Goal: Task Accomplishment & Management: Complete application form

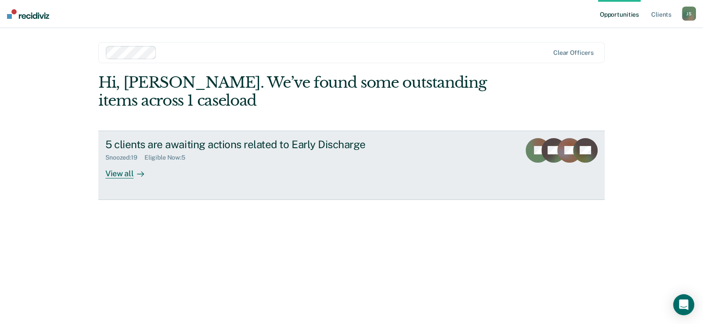
click at [115, 173] on div "View all" at bounding box center [129, 170] width 49 height 17
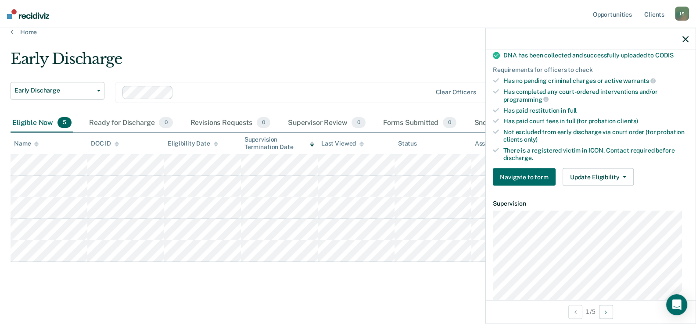
scroll to position [219, 0]
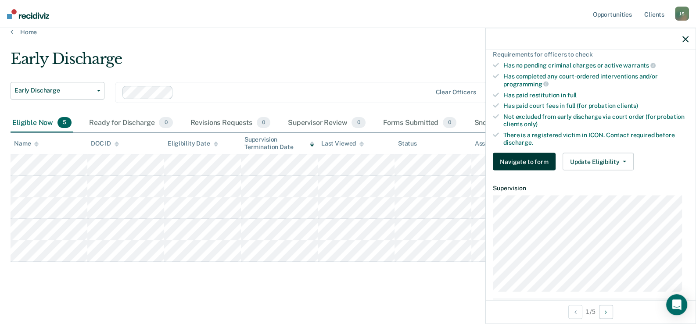
click at [520, 157] on button "Navigate to form" at bounding box center [524, 162] width 63 height 18
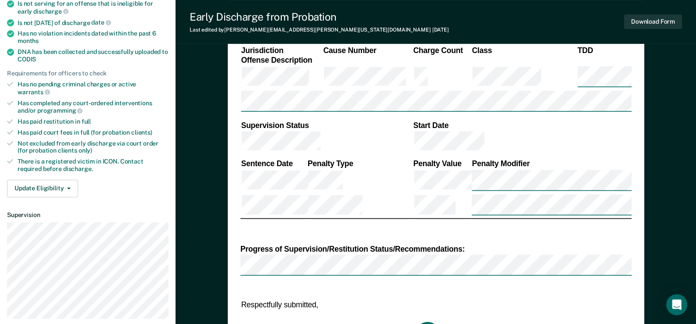
scroll to position [263, 0]
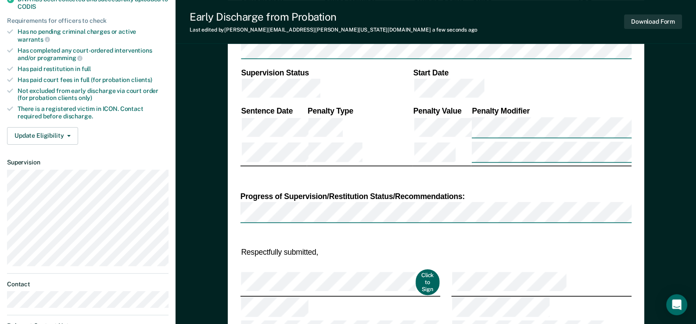
click at [416, 270] on button "Click to Sign" at bounding box center [428, 283] width 24 height 26
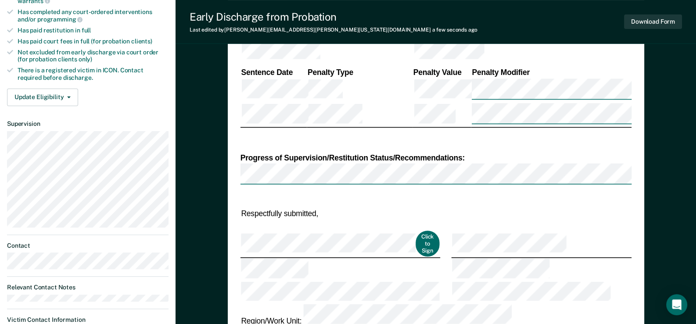
scroll to position [292, 0]
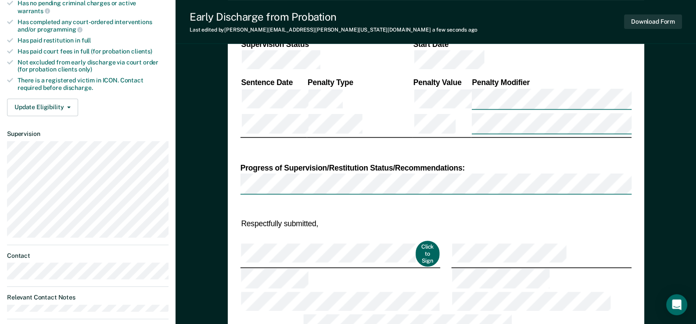
click at [416, 241] on button "Click to Sign" at bounding box center [428, 254] width 24 height 26
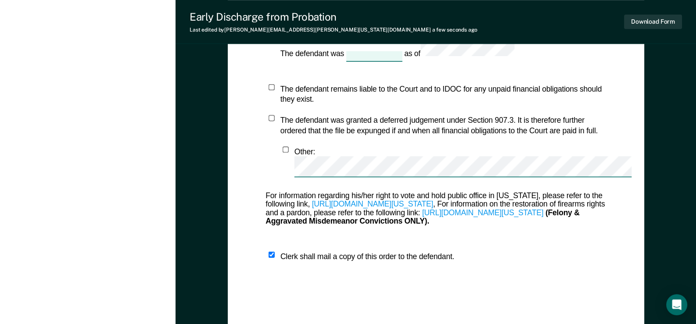
scroll to position [819, 0]
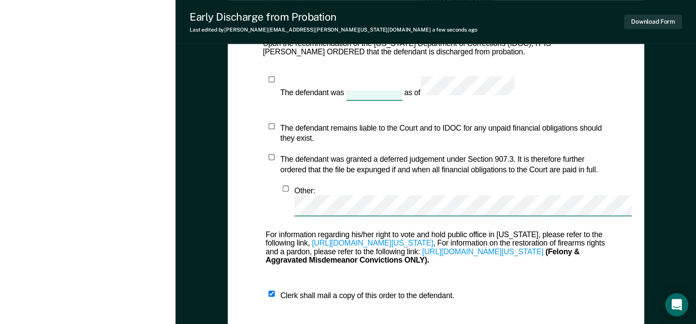
click at [677, 303] on icon "Open Intercom Messenger" at bounding box center [677, 304] width 10 height 11
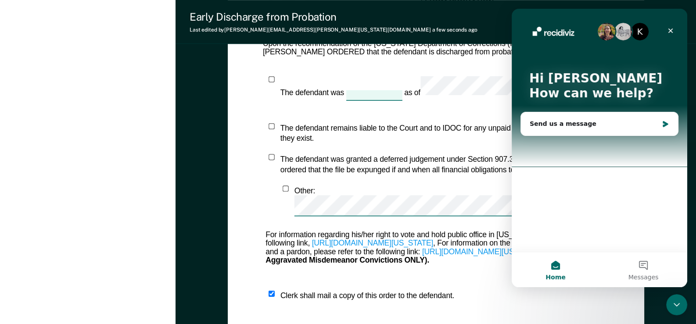
scroll to position [0, 0]
click at [672, 26] on div "Close" at bounding box center [671, 31] width 16 height 16
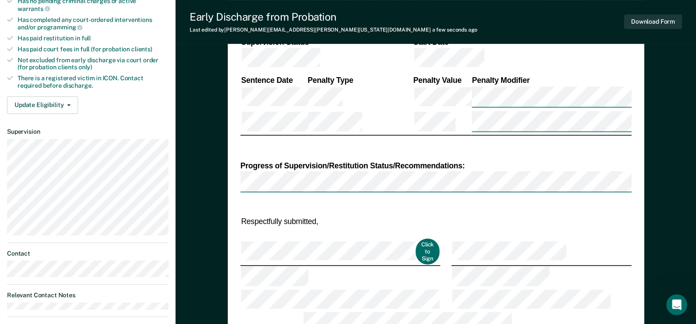
scroll to position [175, 0]
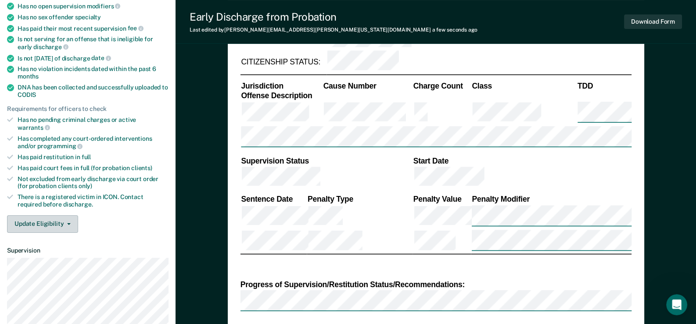
click at [65, 216] on button "Update Eligibility" at bounding box center [42, 225] width 71 height 18
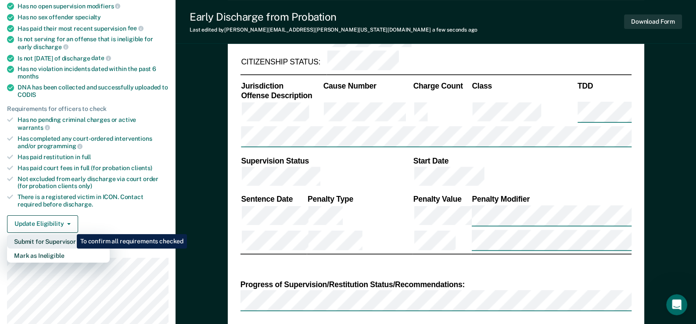
click at [70, 235] on button "Submit for Supervisor Approval" at bounding box center [58, 242] width 103 height 14
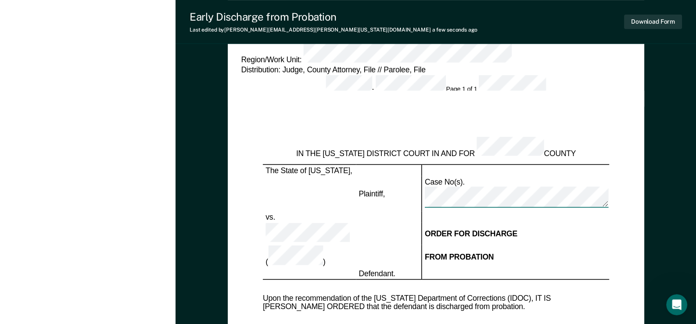
scroll to position [615, 0]
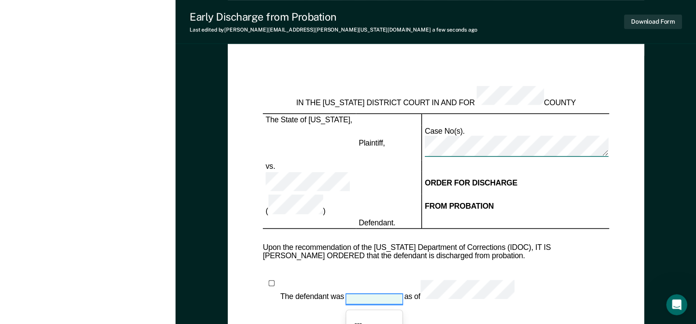
click at [364, 294] on div at bounding box center [374, 299] width 56 height 10
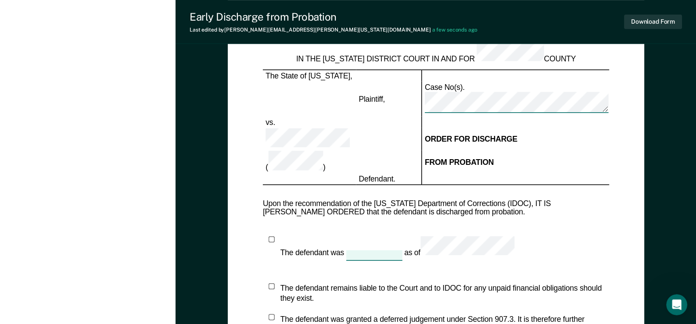
type textarea "x"
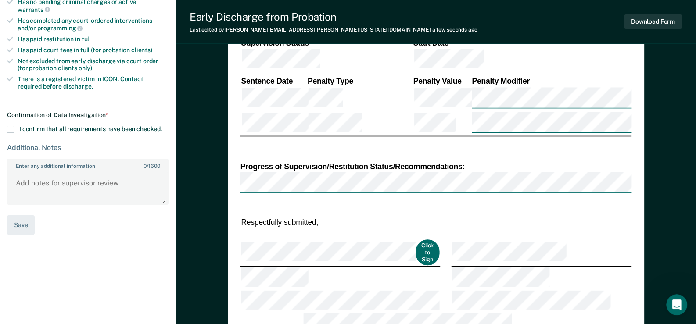
scroll to position [292, 0]
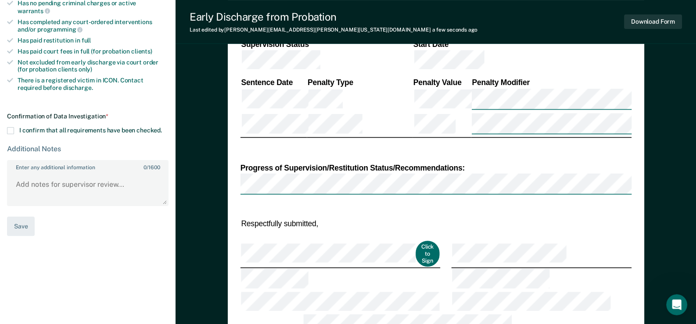
click at [10, 127] on span at bounding box center [10, 130] width 7 height 7
click at [162, 127] on input "I confirm that all requirements have been checked." at bounding box center [162, 127] width 0 height 0
click at [123, 174] on textarea "Enter any additional information 0 / 1600" at bounding box center [88, 189] width 160 height 32
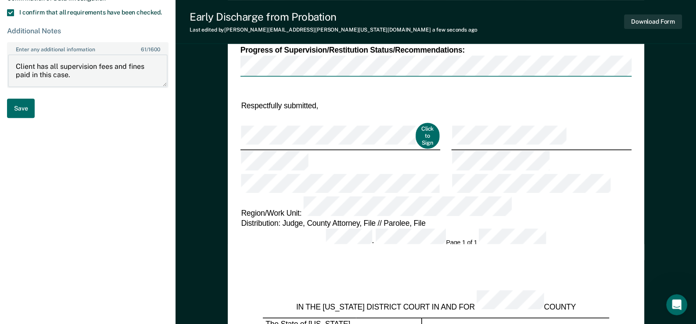
scroll to position [380, 0]
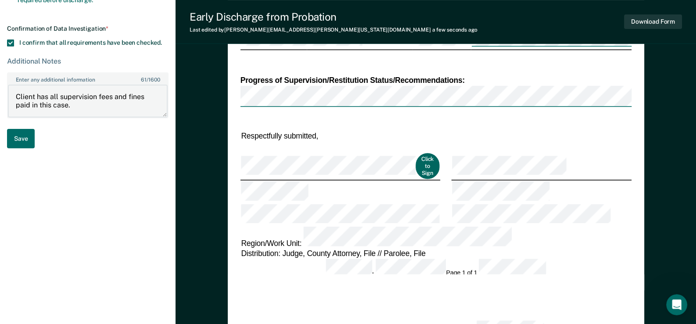
type textarea "Client has all supervision fees and fines paid in this case."
click at [416, 154] on button "Click to Sign" at bounding box center [428, 167] width 24 height 26
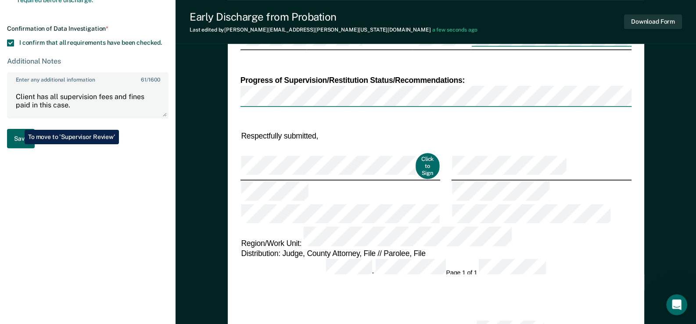
click at [18, 129] on button "Save" at bounding box center [21, 139] width 28 height 20
type textarea "x"
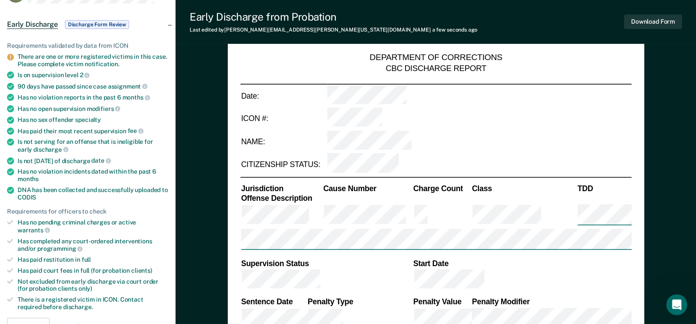
scroll to position [116, 0]
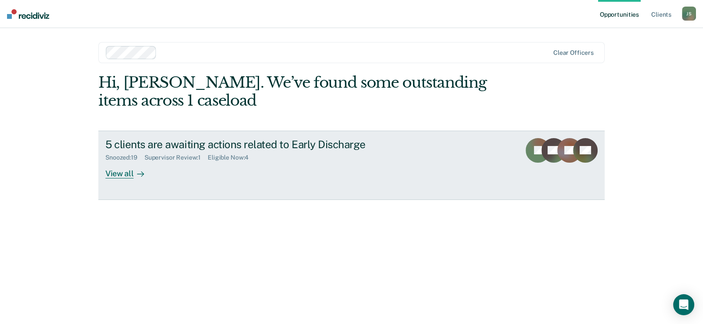
click at [237, 157] on div "Eligible Now : 4" at bounding box center [232, 157] width 48 height 7
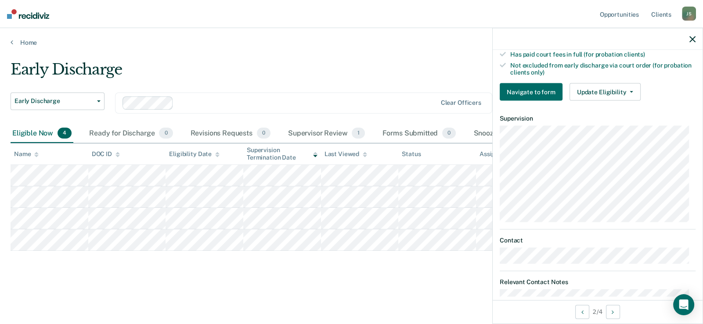
scroll to position [270, 0]
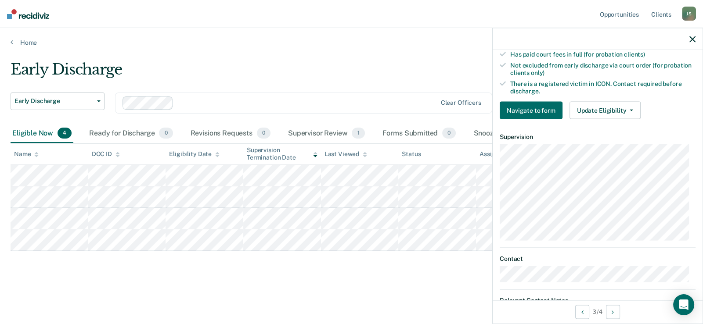
click at [694, 41] on icon "button" at bounding box center [692, 39] width 6 height 6
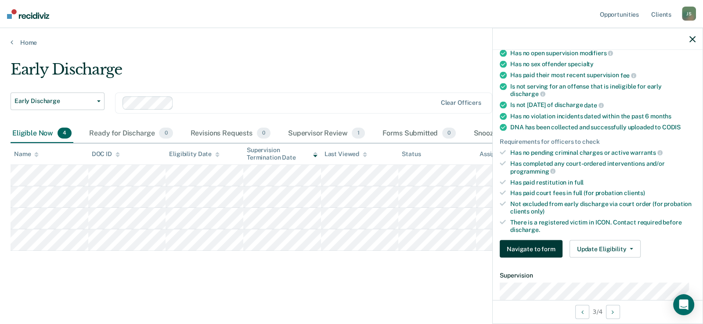
scroll to position [175, 0]
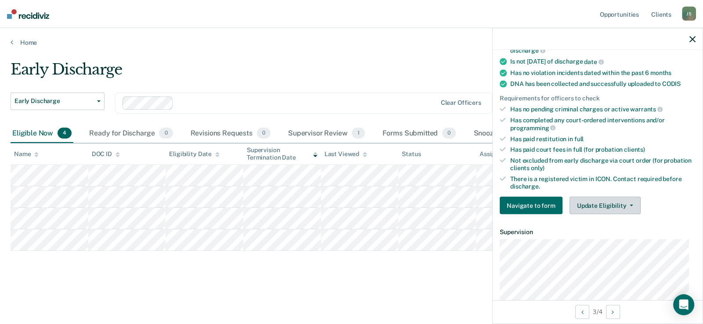
click at [630, 205] on icon "button" at bounding box center [632, 206] width 4 height 2
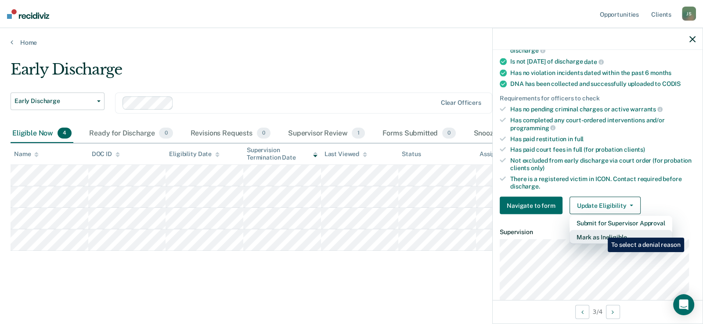
click at [601, 231] on button "Mark as Ineligible" at bounding box center [620, 238] width 103 height 14
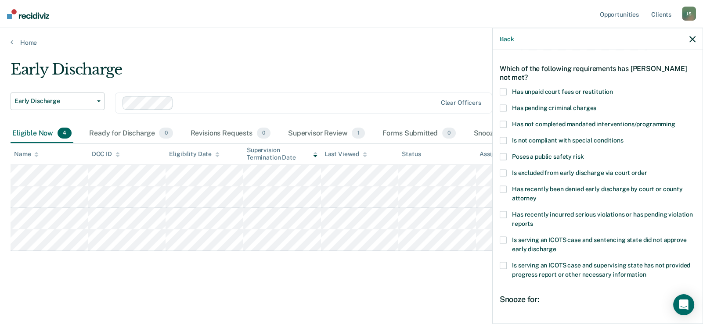
scroll to position [43, 0]
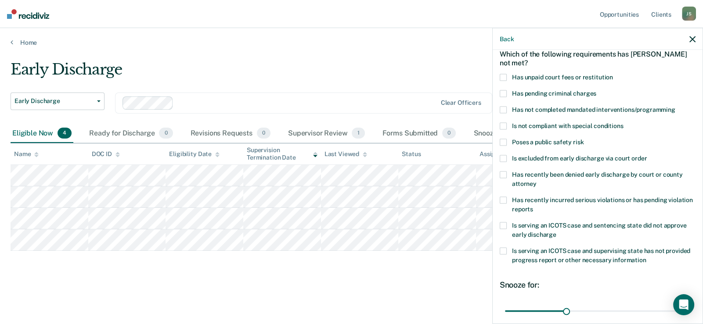
click at [511, 149] on div "Poses a public safety risk" at bounding box center [598, 147] width 196 height 16
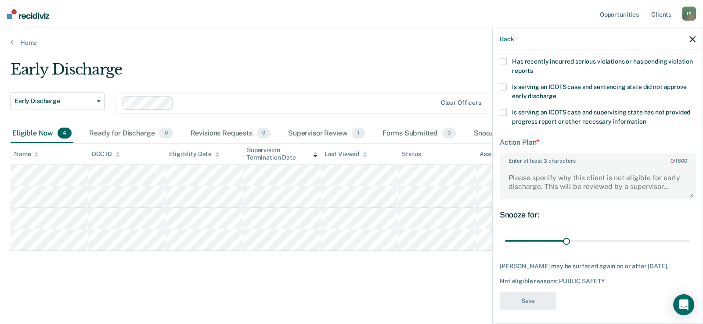
scroll to position [183, 0]
drag, startPoint x: 508, startPoint y: 175, endPoint x: 636, endPoint y: 194, distance: 128.7
click at [636, 194] on textarea "Enter at least 3 characters 0 / 1600" at bounding box center [598, 181] width 194 height 32
click at [666, 184] on textarea "Enter at least 3 characters 0 / 1600" at bounding box center [598, 181] width 194 height 32
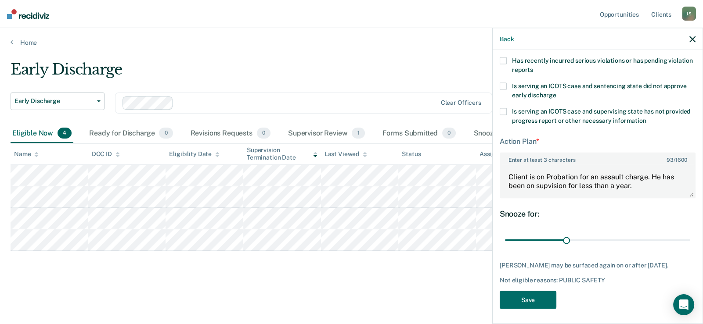
drag, startPoint x: 554, startPoint y: 184, endPoint x: 568, endPoint y: 207, distance: 27.4
click at [581, 218] on div "Snooze for: 30 days" at bounding box center [598, 228] width 196 height 39
click at [547, 185] on textarea "Client is on Probation for an assault charge. He has been on supvision for less…" at bounding box center [598, 181] width 194 height 32
type textarea "Client is on Probation for an assault charge. He has been on supervision for le…"
click at [593, 220] on div "Snooze for: 30 days" at bounding box center [598, 228] width 196 height 39
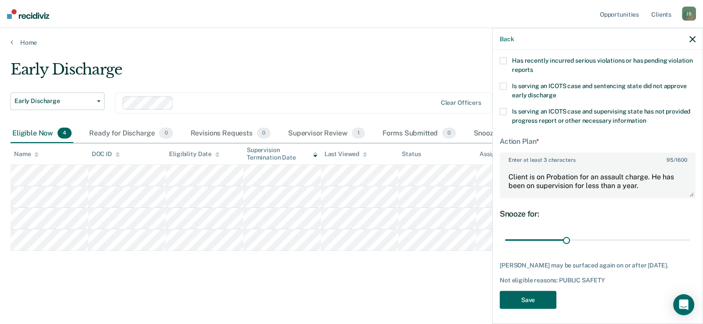
click at [534, 295] on button "Save" at bounding box center [528, 300] width 57 height 18
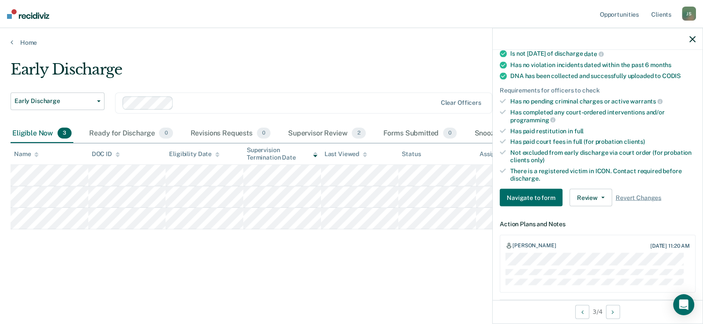
click at [695, 39] on icon "button" at bounding box center [692, 39] width 6 height 6
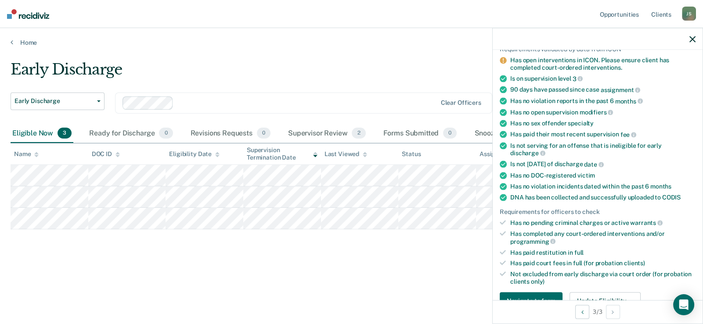
scroll to position [87, 0]
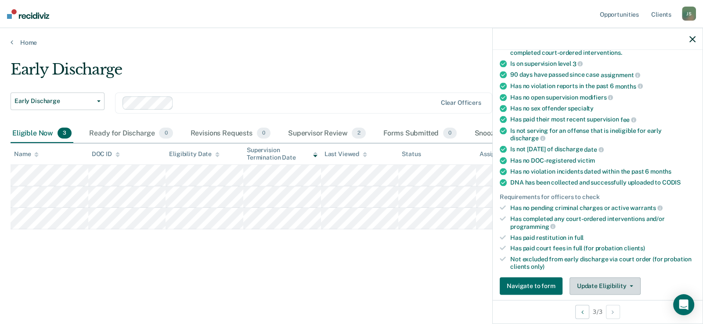
click at [599, 281] on button "Update Eligibility" at bounding box center [604, 286] width 71 height 18
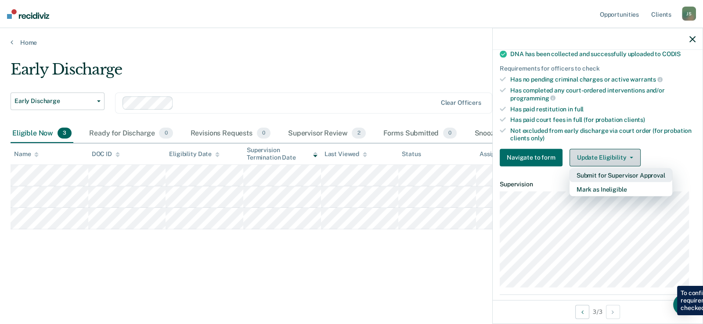
scroll to position [225, 0]
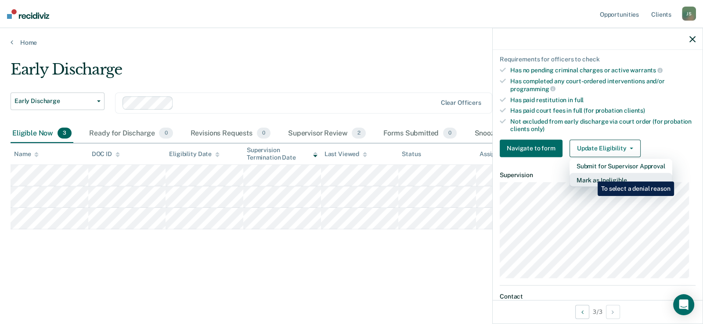
click at [591, 173] on button "Mark as Ineligible" at bounding box center [620, 180] width 103 height 14
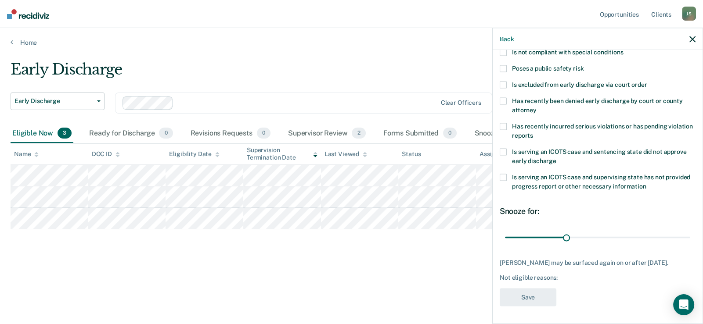
scroll to position [79, 0]
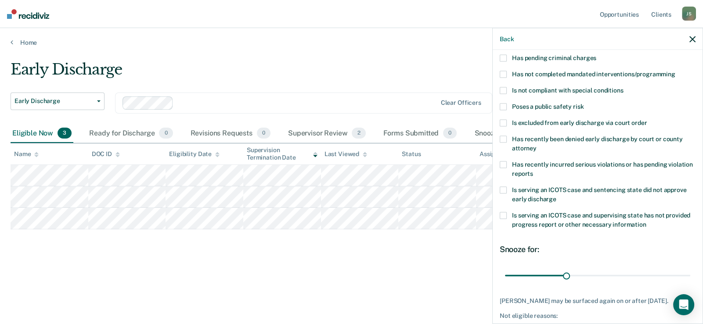
click at [503, 104] on span at bounding box center [503, 106] width 7 height 7
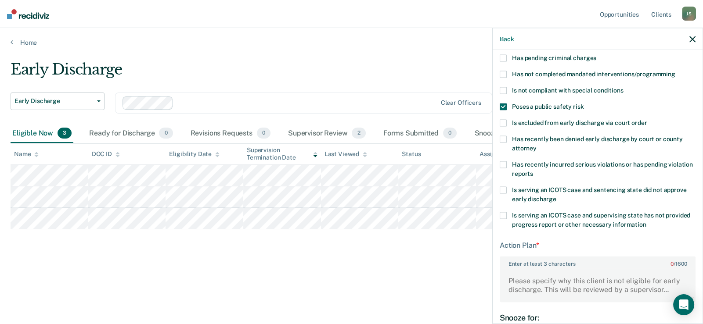
scroll to position [167, 0]
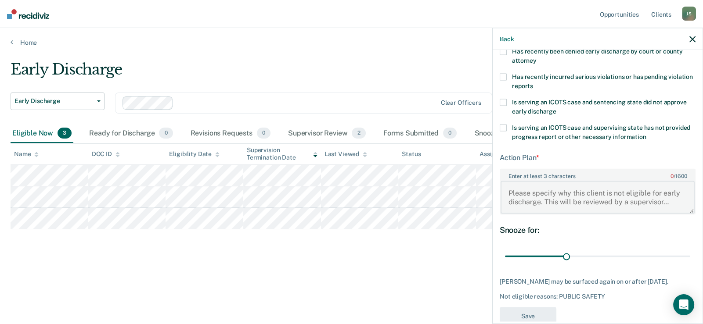
click at [509, 190] on textarea "Enter at least 3 characters 0 / 1600" at bounding box center [598, 197] width 194 height 32
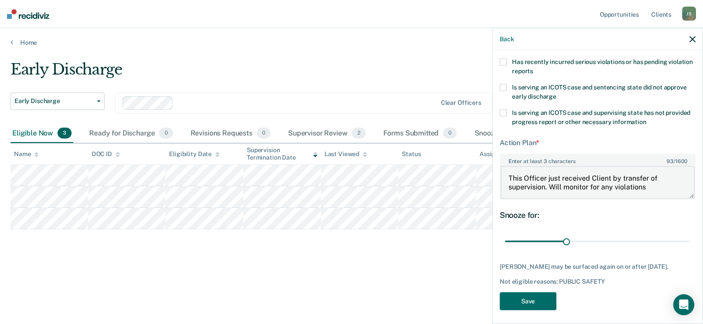
scroll to position [191, 0]
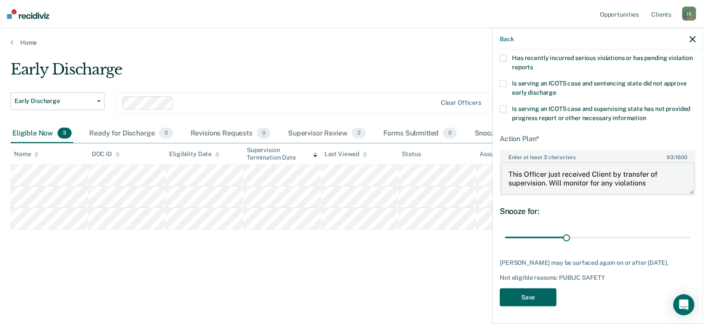
type textarea "This Officer just received Client by transfer of supervision. Will monitor for …"
click at [520, 300] on button "Save" at bounding box center [528, 297] width 57 height 18
